Goal: Information Seeking & Learning: Learn about a topic

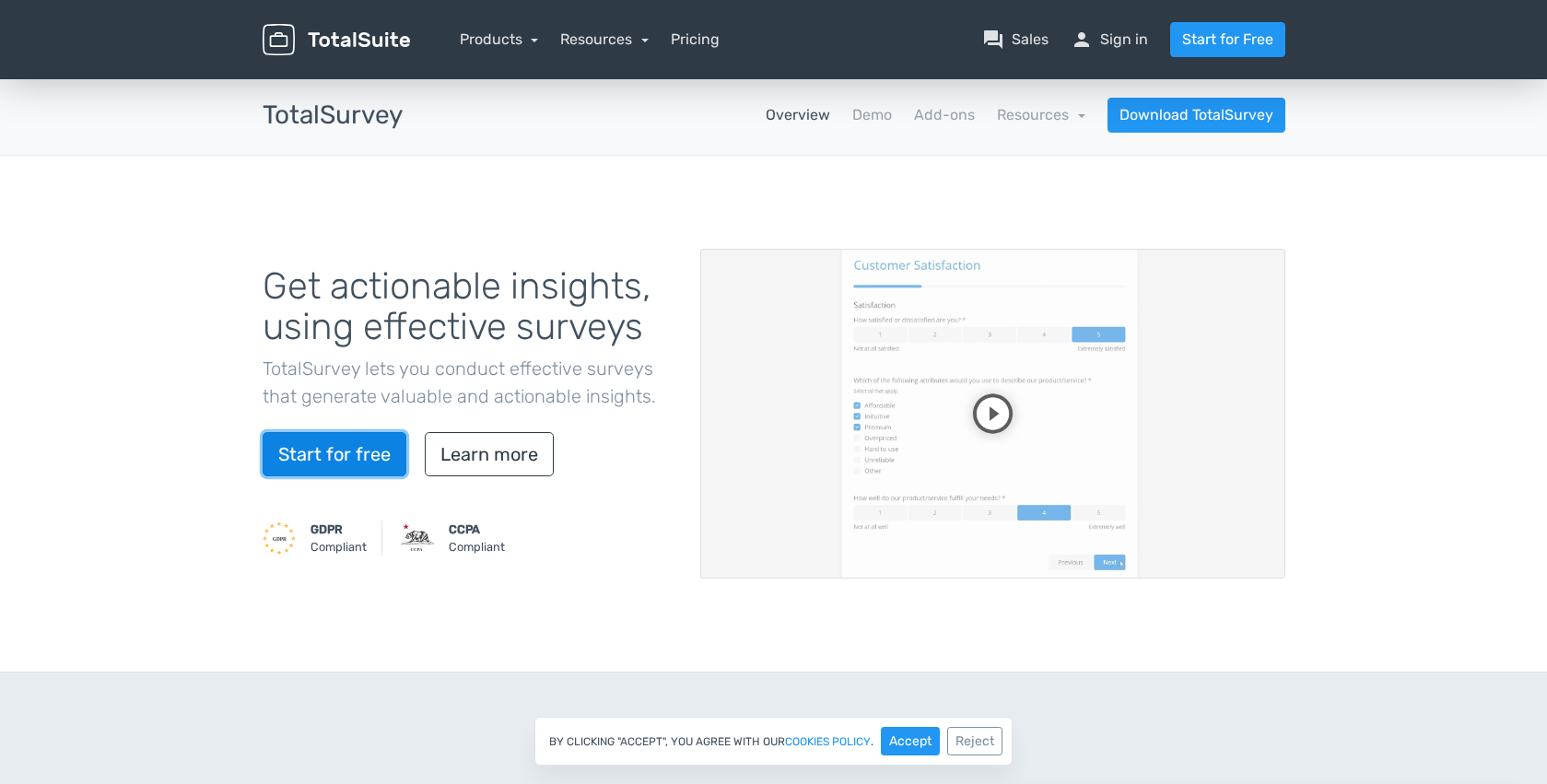
click at [365, 467] on link "Start for free" at bounding box center [335, 454] width 143 height 44
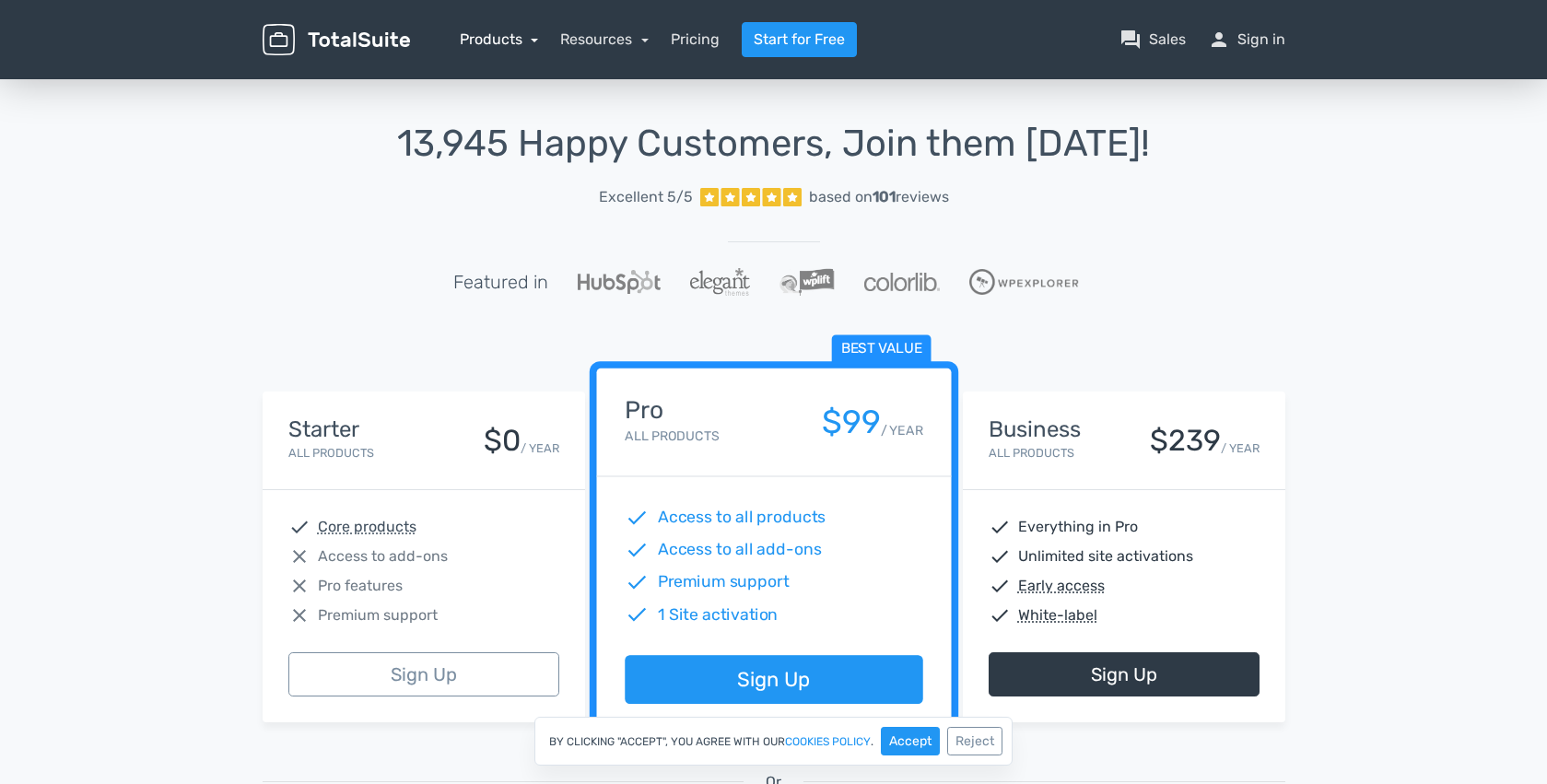
click at [522, 44] on link "Products" at bounding box center [499, 39] width 79 height 17
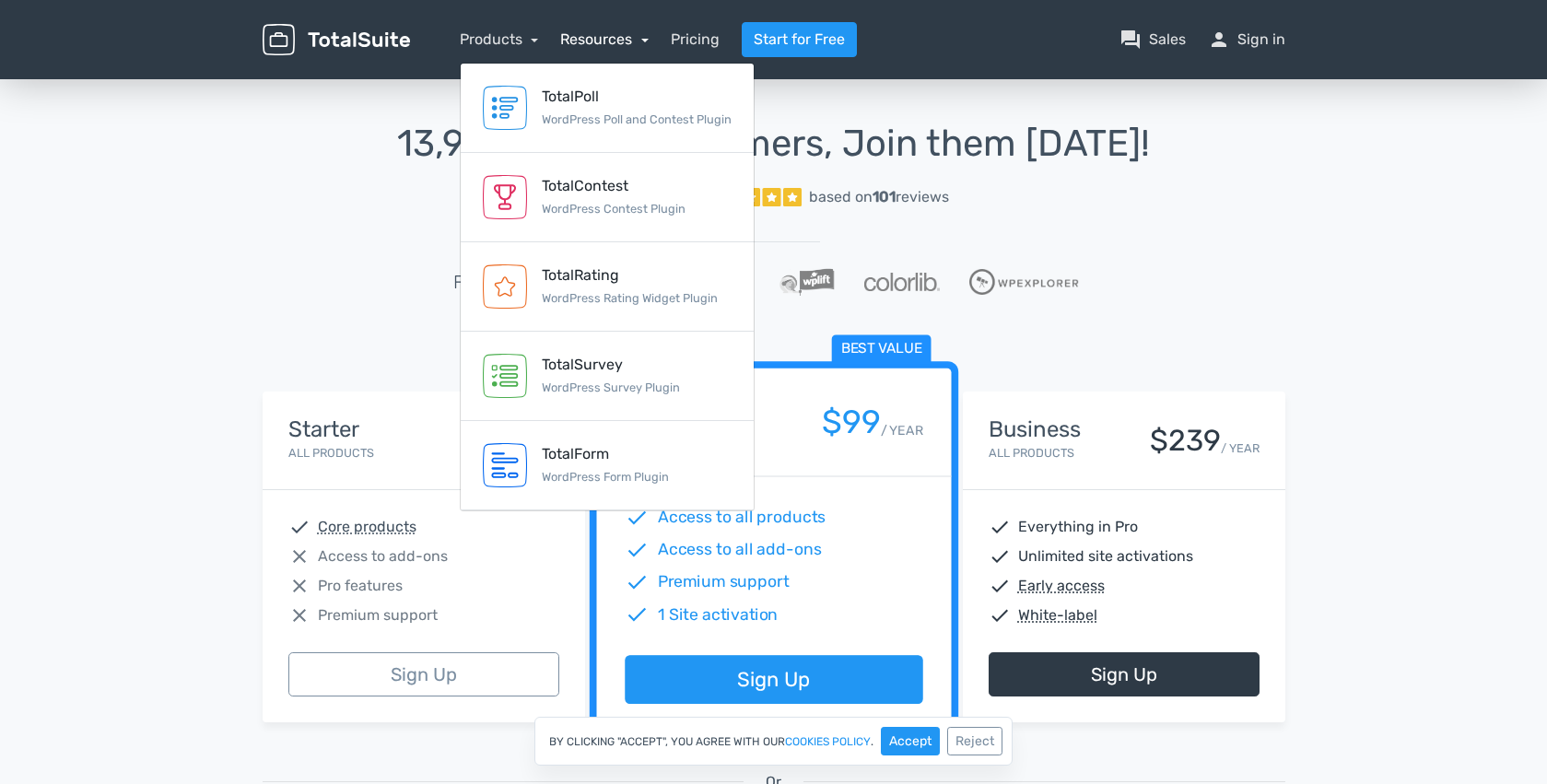
click at [599, 48] on link "Resources" at bounding box center [604, 39] width 89 height 17
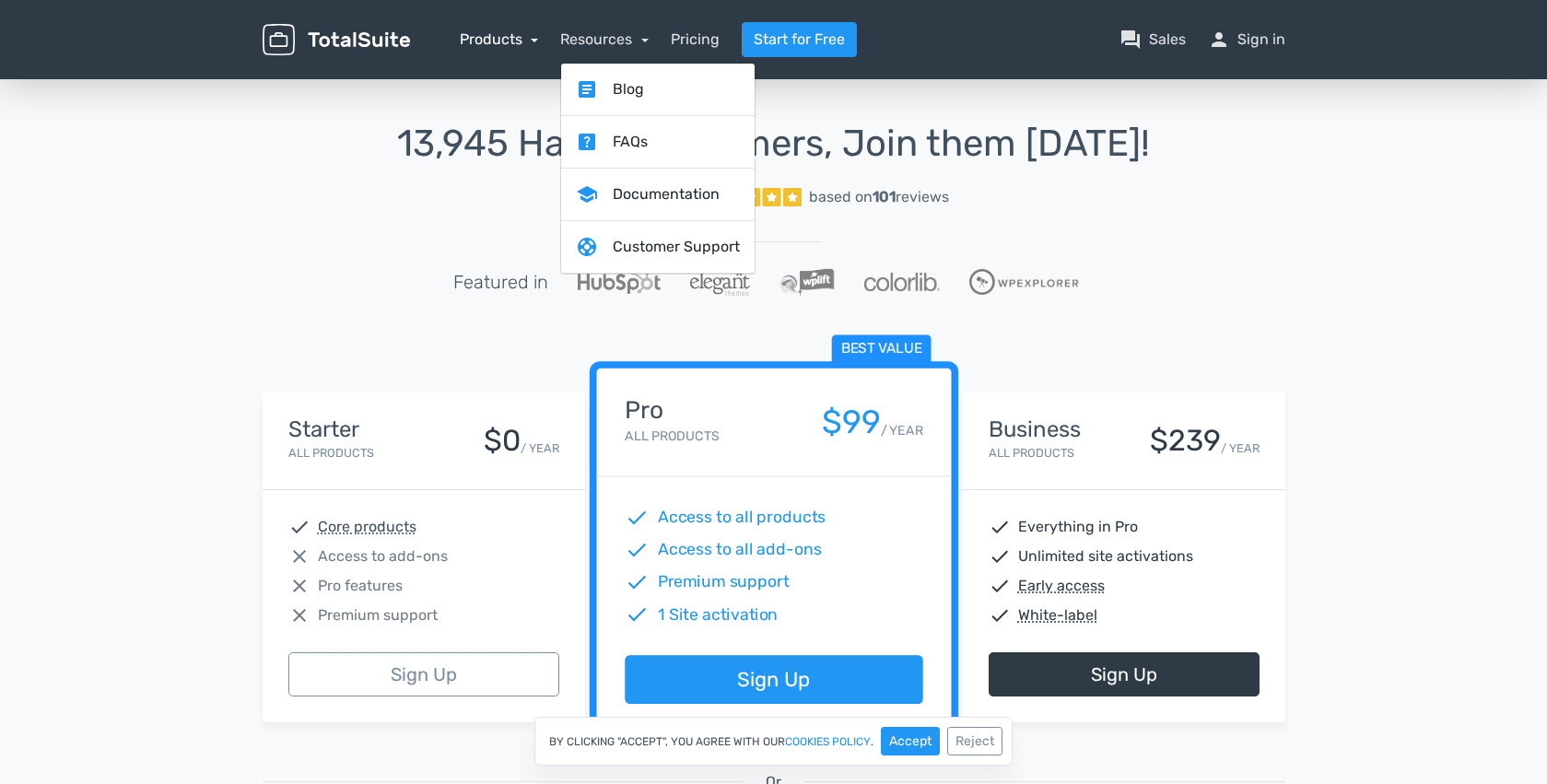
click at [529, 46] on link "Products" at bounding box center [499, 39] width 79 height 17
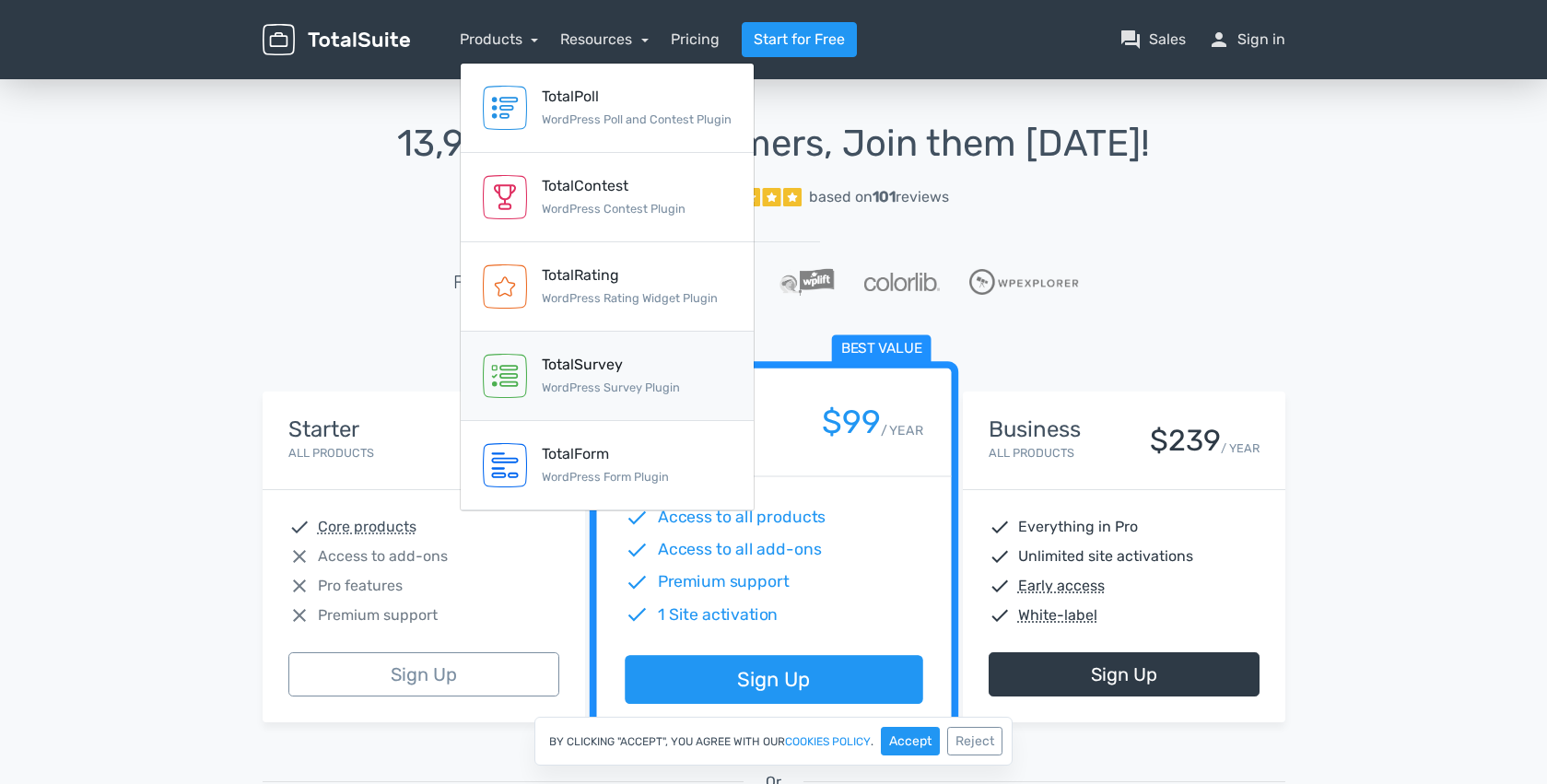
click at [577, 373] on div "TotalSurvey" at bounding box center [611, 364] width 139 height 22
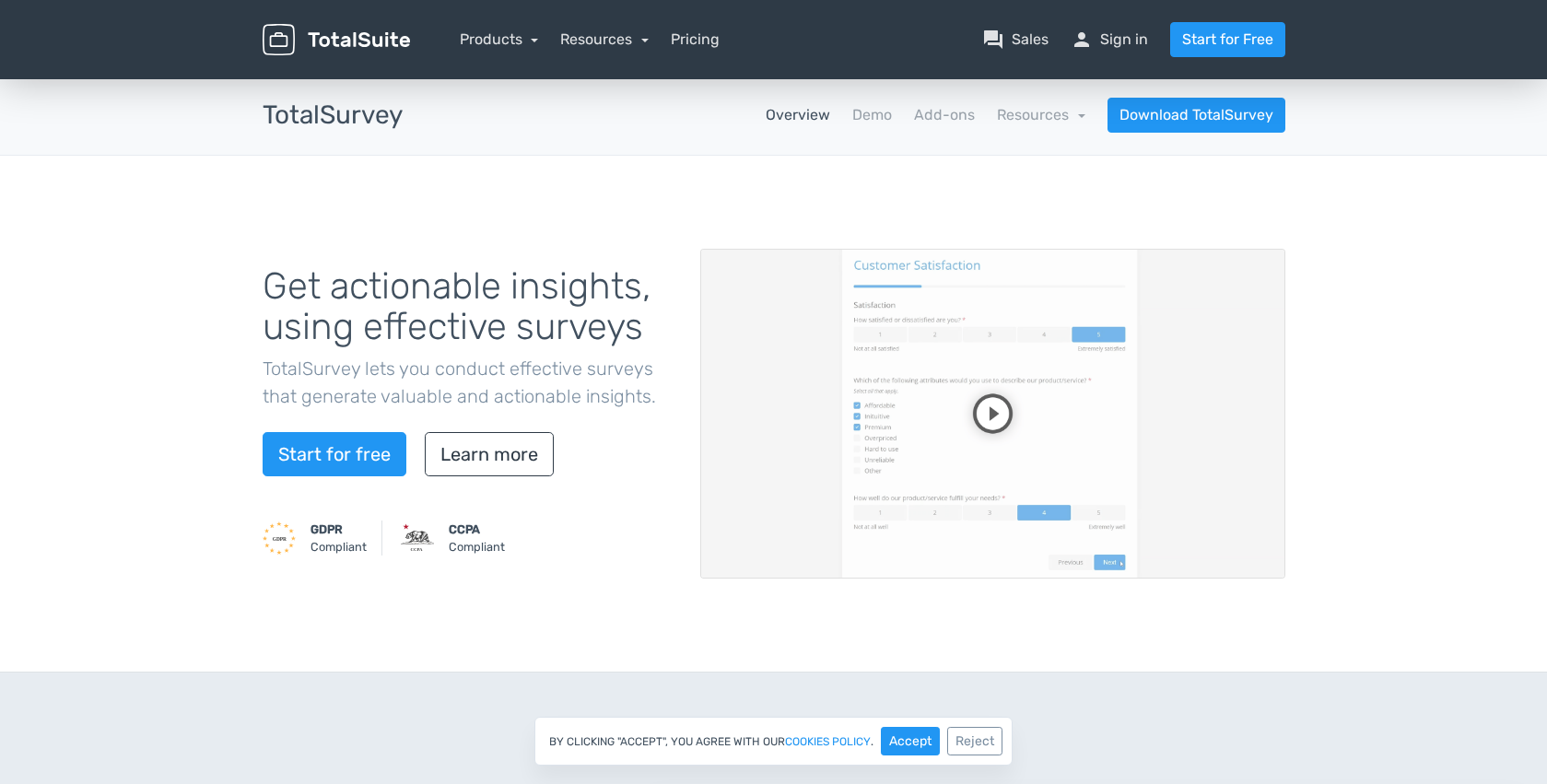
click at [975, 421] on video at bounding box center [993, 413] width 585 height 330
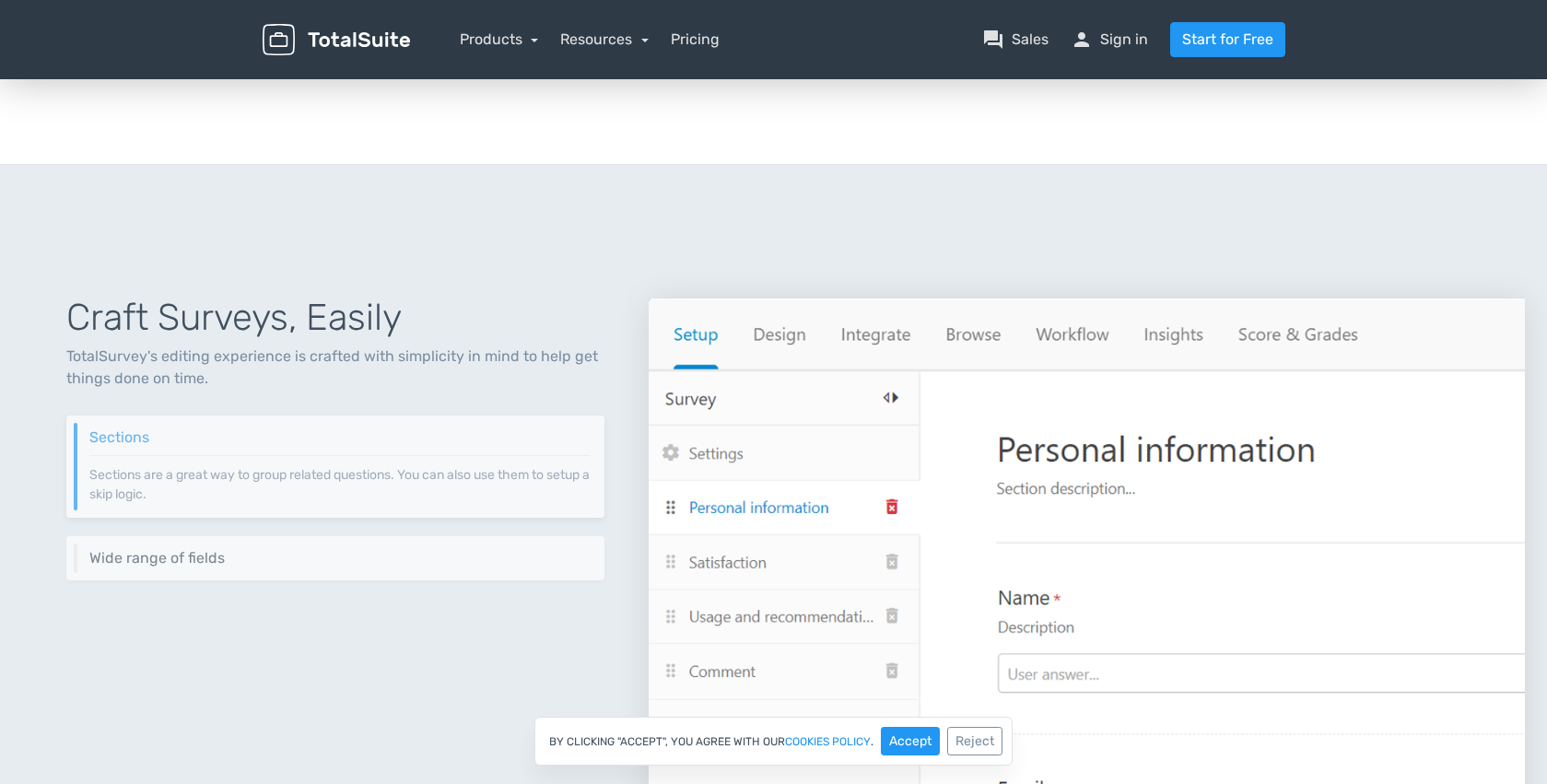
scroll to position [554, 0]
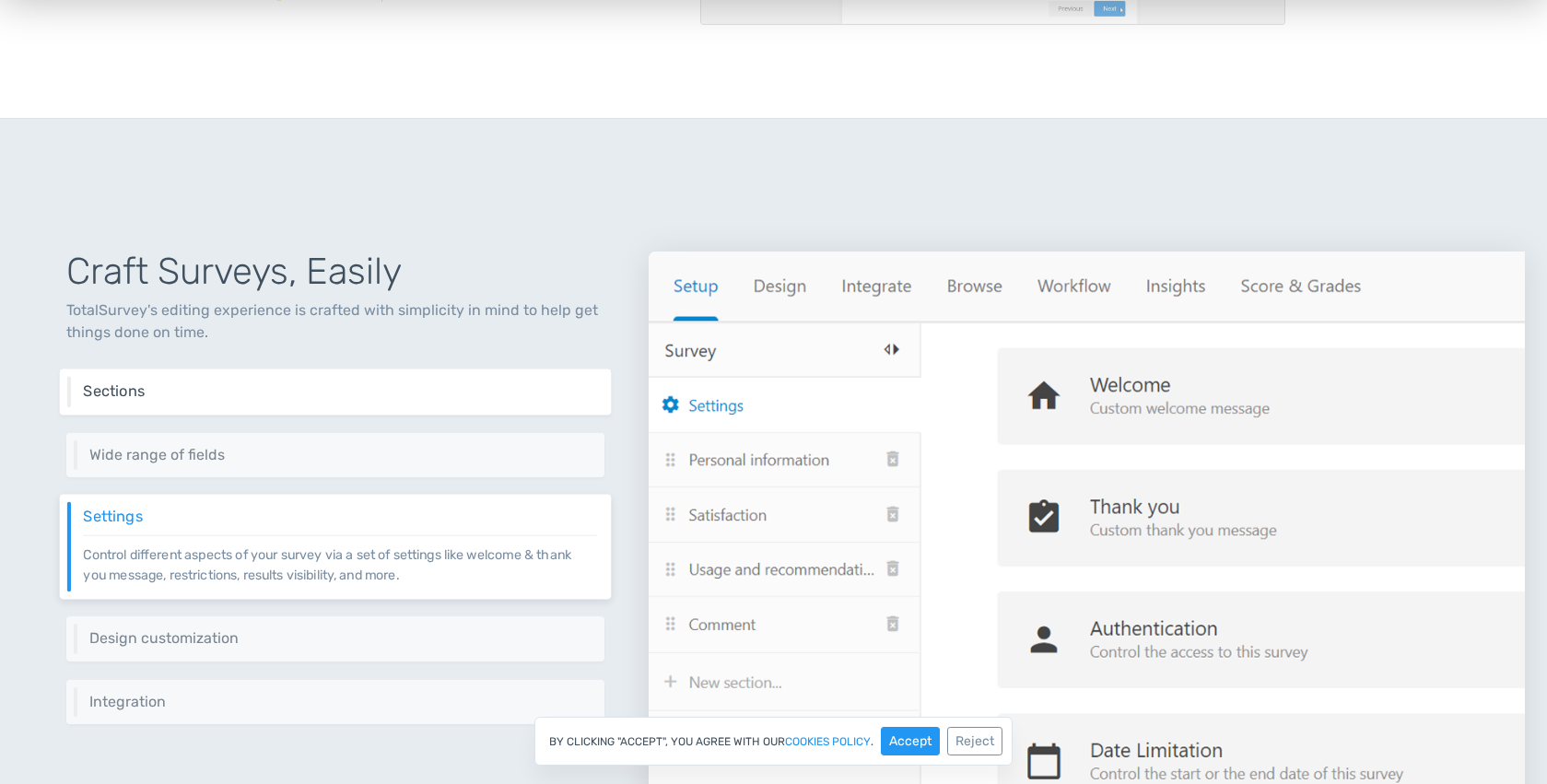
click at [220, 393] on h6 "Sections" at bounding box center [339, 391] width 513 height 16
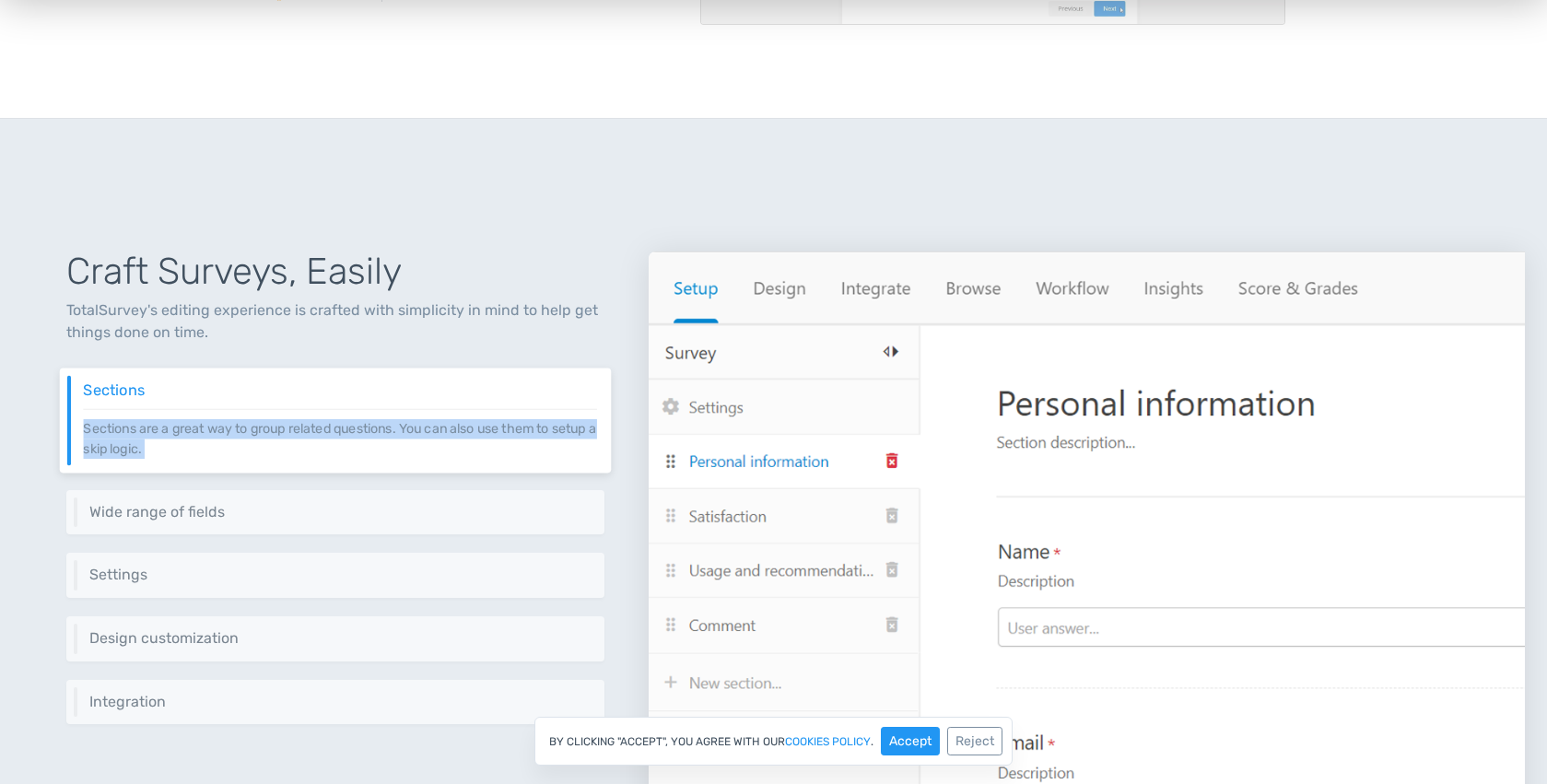
drag, startPoint x: 220, startPoint y: 393, endPoint x: 222, endPoint y: 489, distance: 96.0
click at [222, 489] on div "Craft Surveys, Easily TotalSurvey's editing experience is crafted with simplici…" at bounding box center [335, 582] width 626 height 751
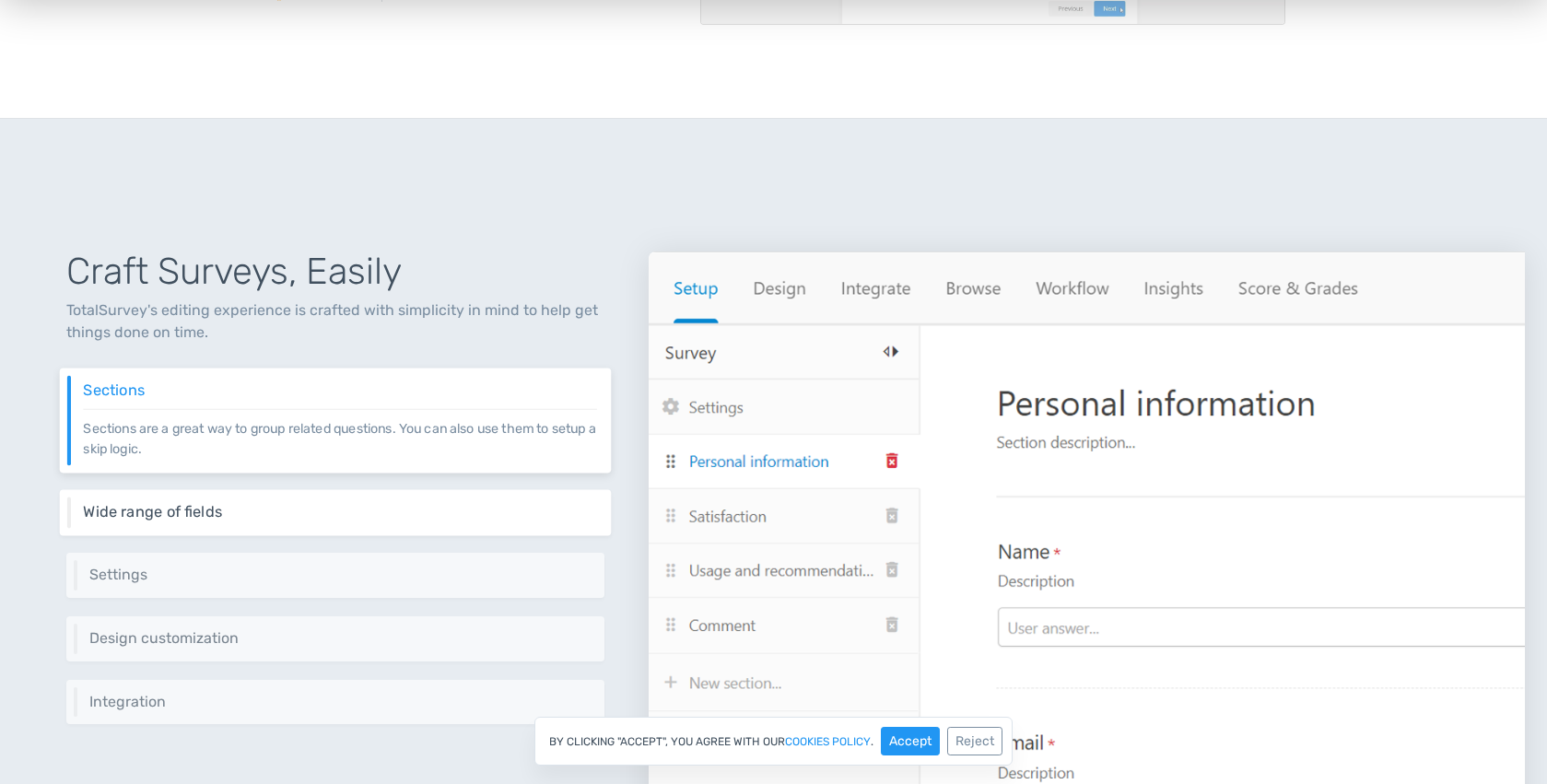
click at [218, 509] on h6 "Wide range of fields" at bounding box center [339, 512] width 513 height 16
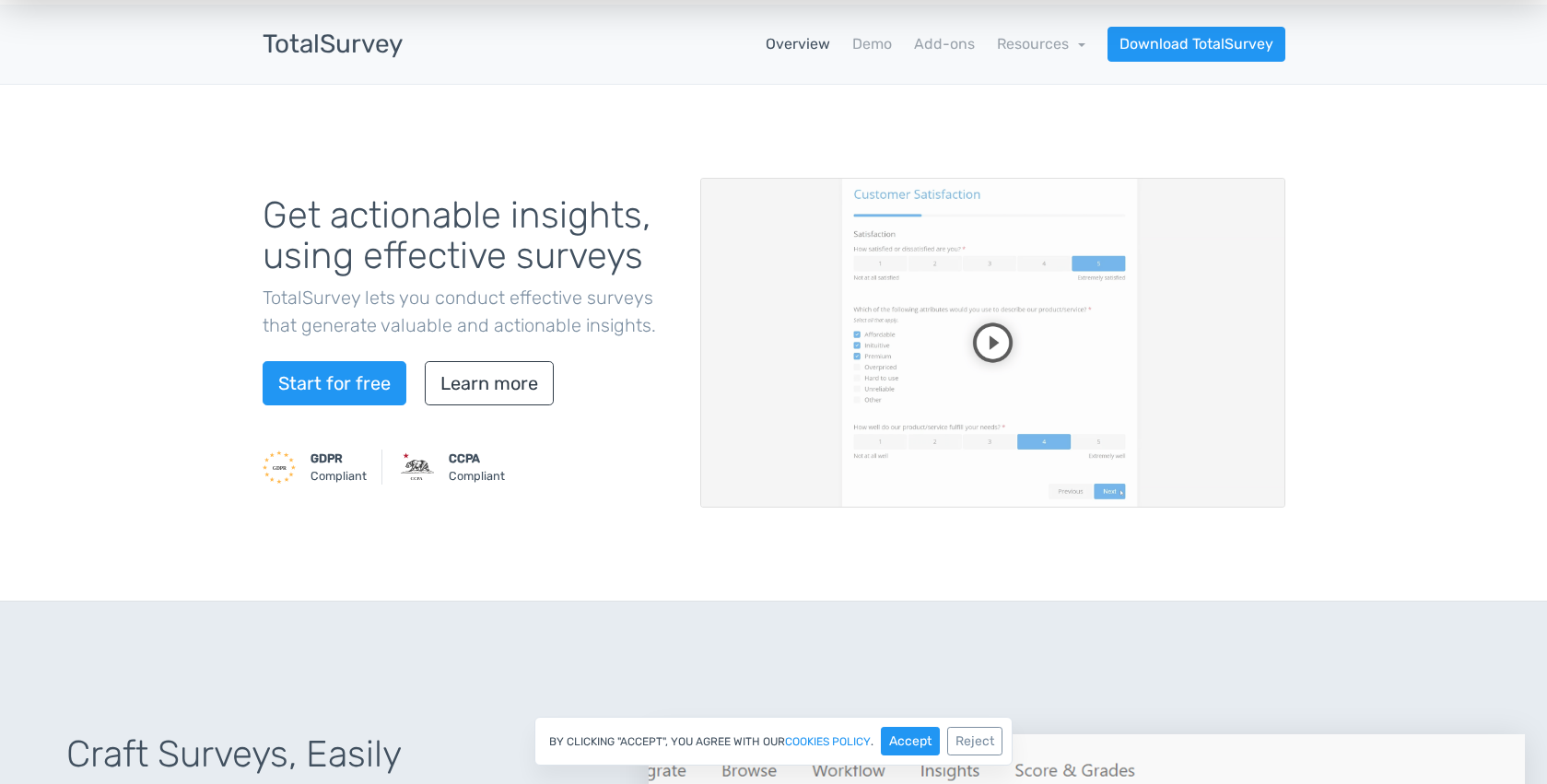
scroll to position [0, 0]
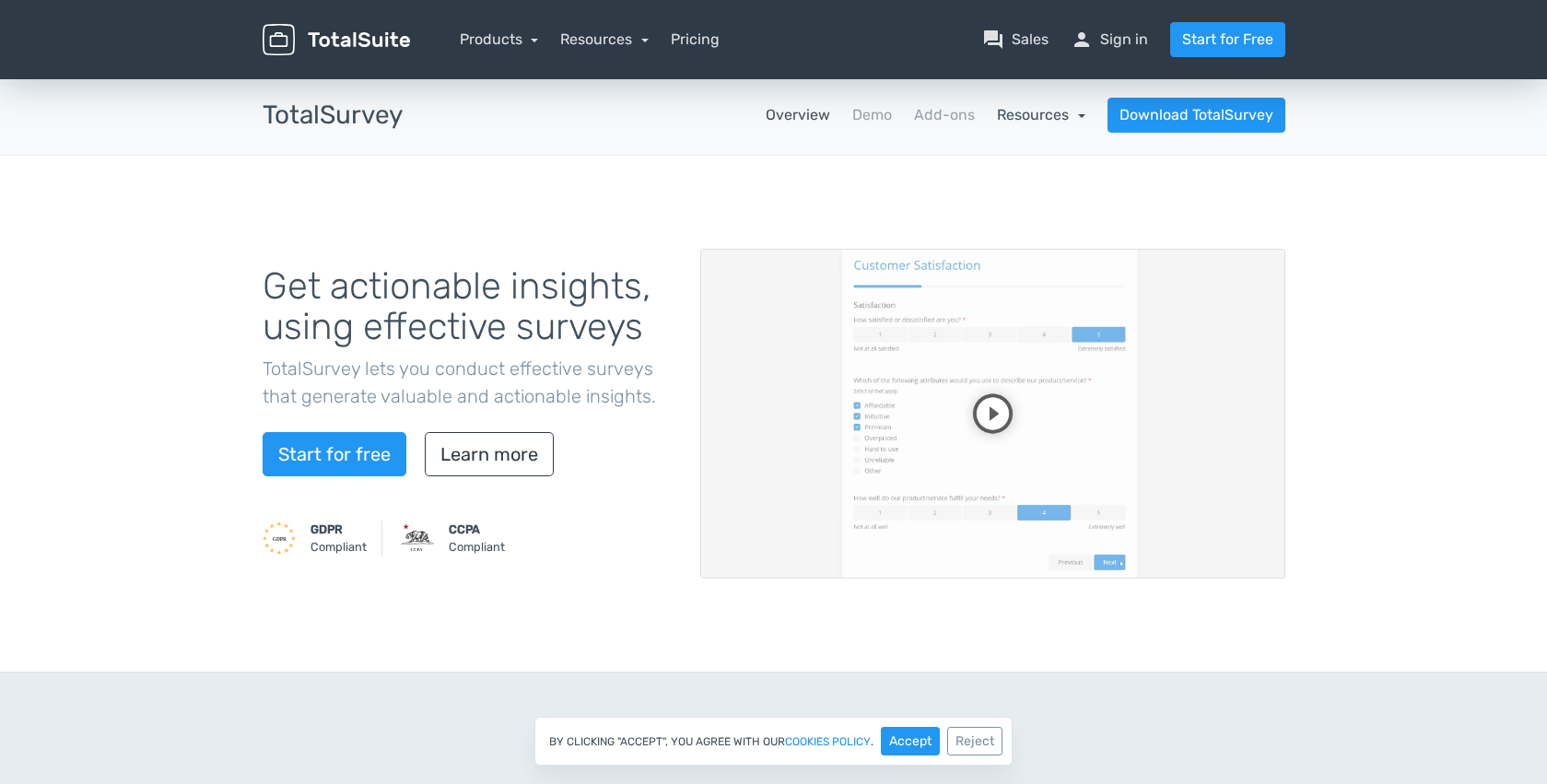
click at [1038, 123] on link "Resources" at bounding box center [1041, 115] width 89 height 17
click at [812, 120] on link "Overview" at bounding box center [797, 115] width 64 height 22
click at [536, 43] on link "Products" at bounding box center [499, 39] width 79 height 17
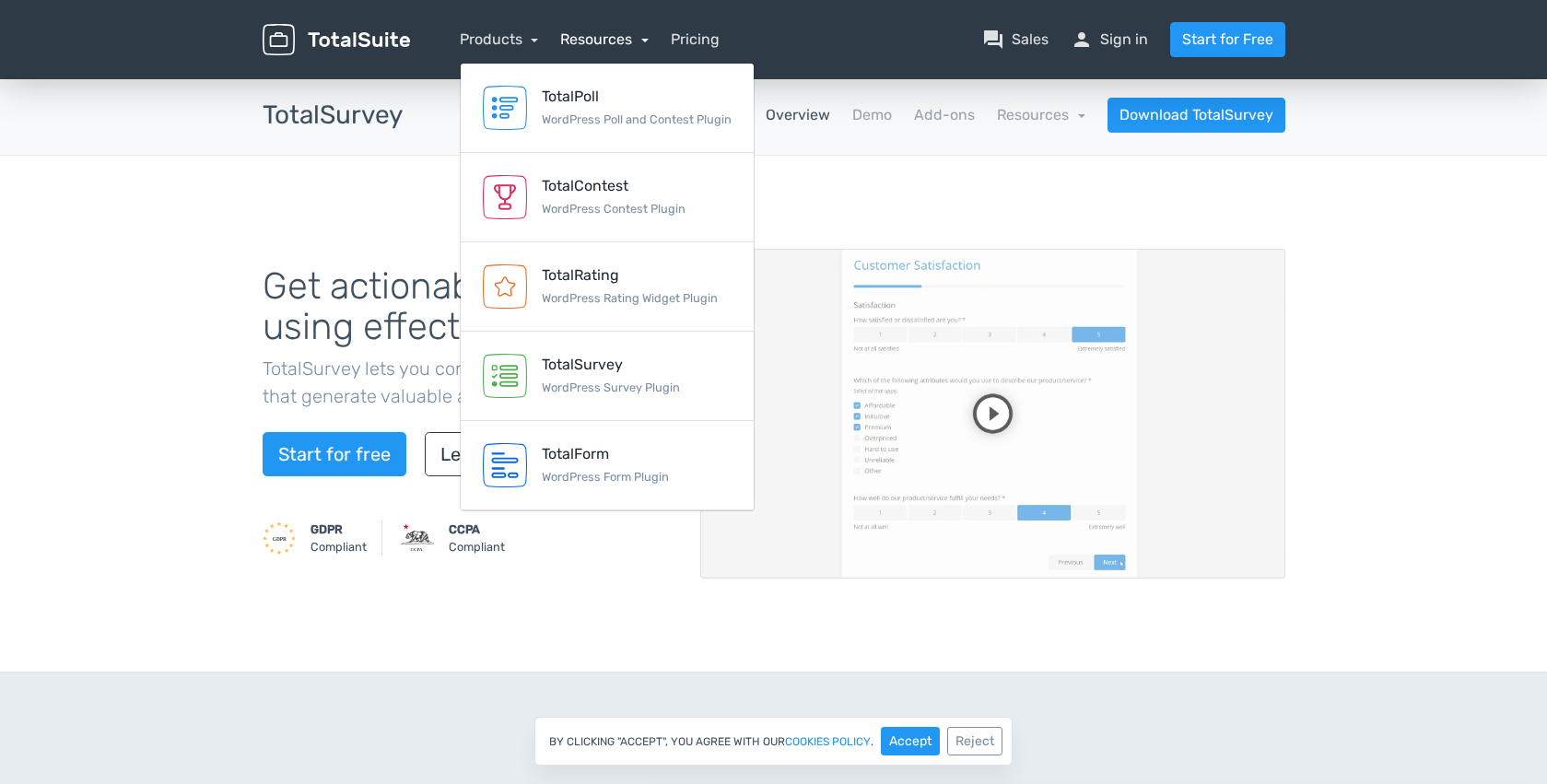
click at [615, 43] on link "Resources" at bounding box center [604, 39] width 89 height 17
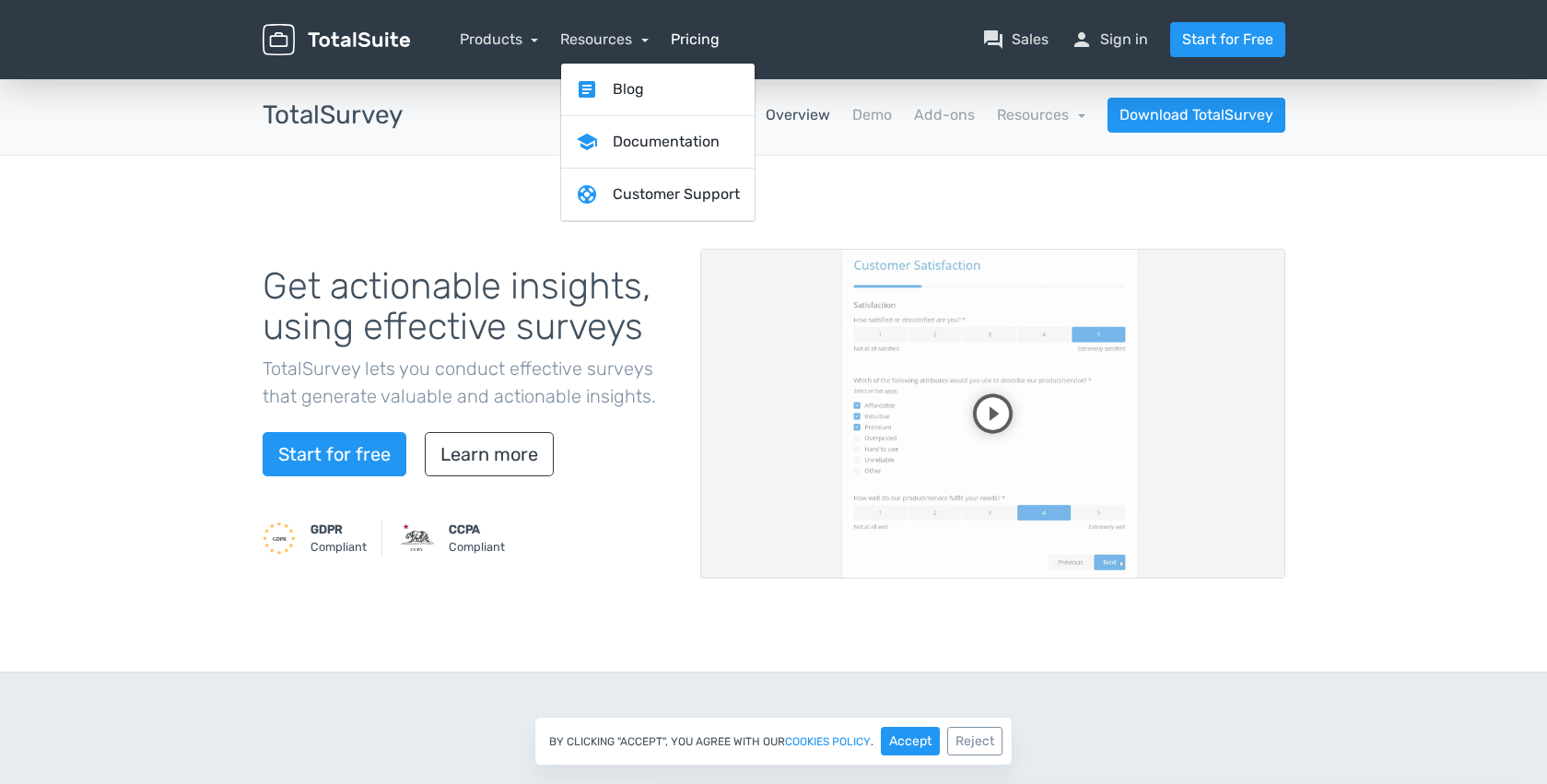
click at [695, 36] on link "Pricing" at bounding box center [695, 39] width 49 height 22
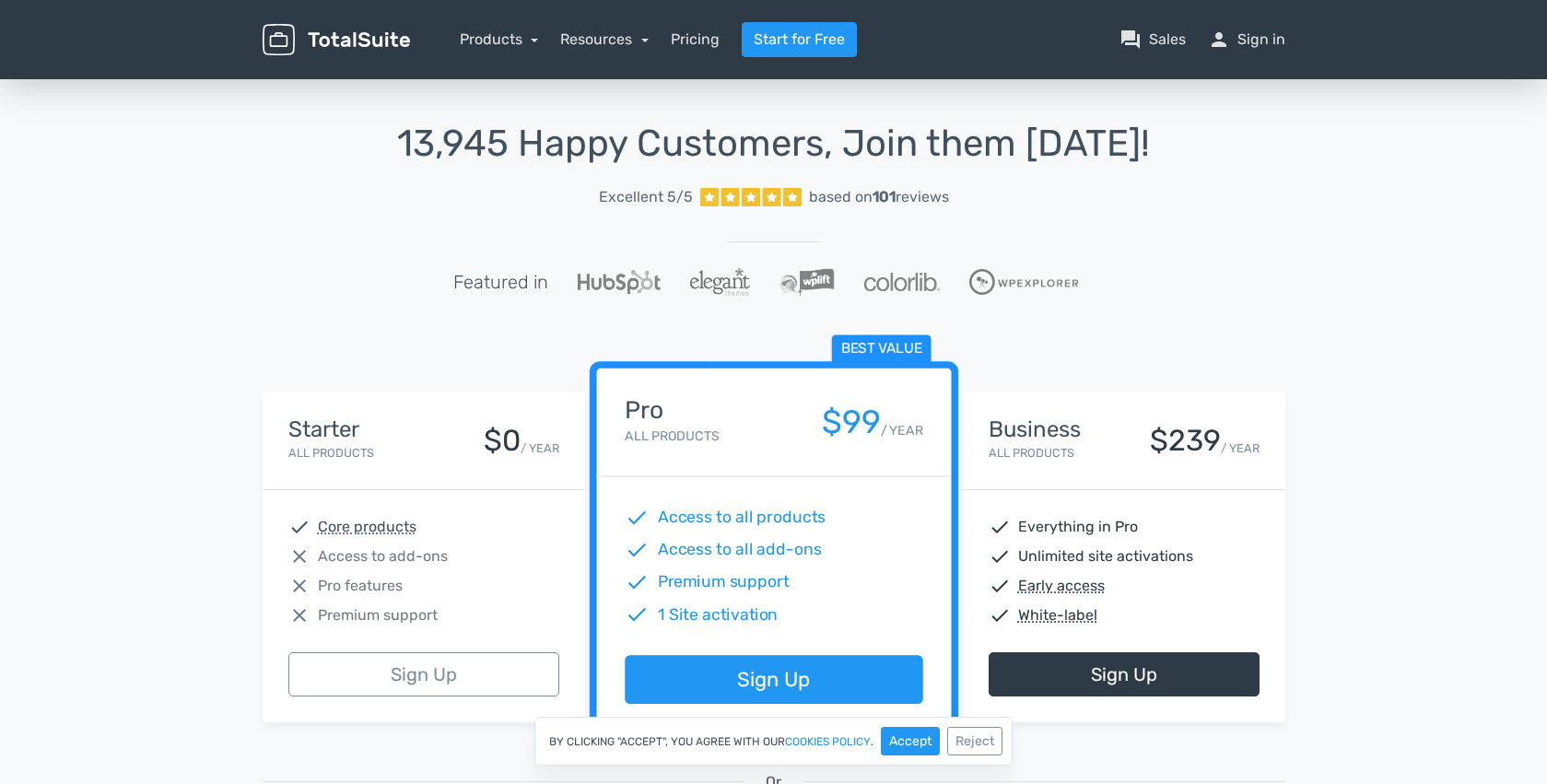
click at [312, 33] on img at bounding box center [337, 40] width 147 height 33
